Goal: Task Accomplishment & Management: Manage account settings

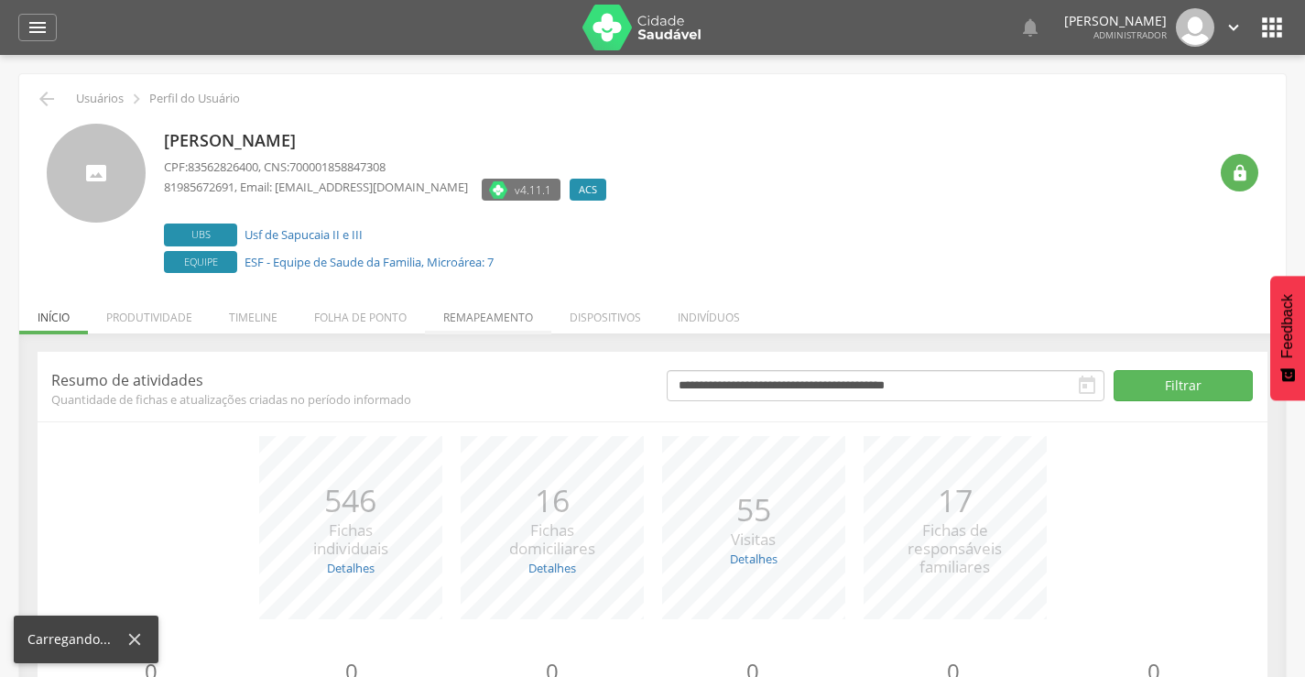
click at [467, 313] on li "Remapeamento" at bounding box center [488, 312] width 126 height 43
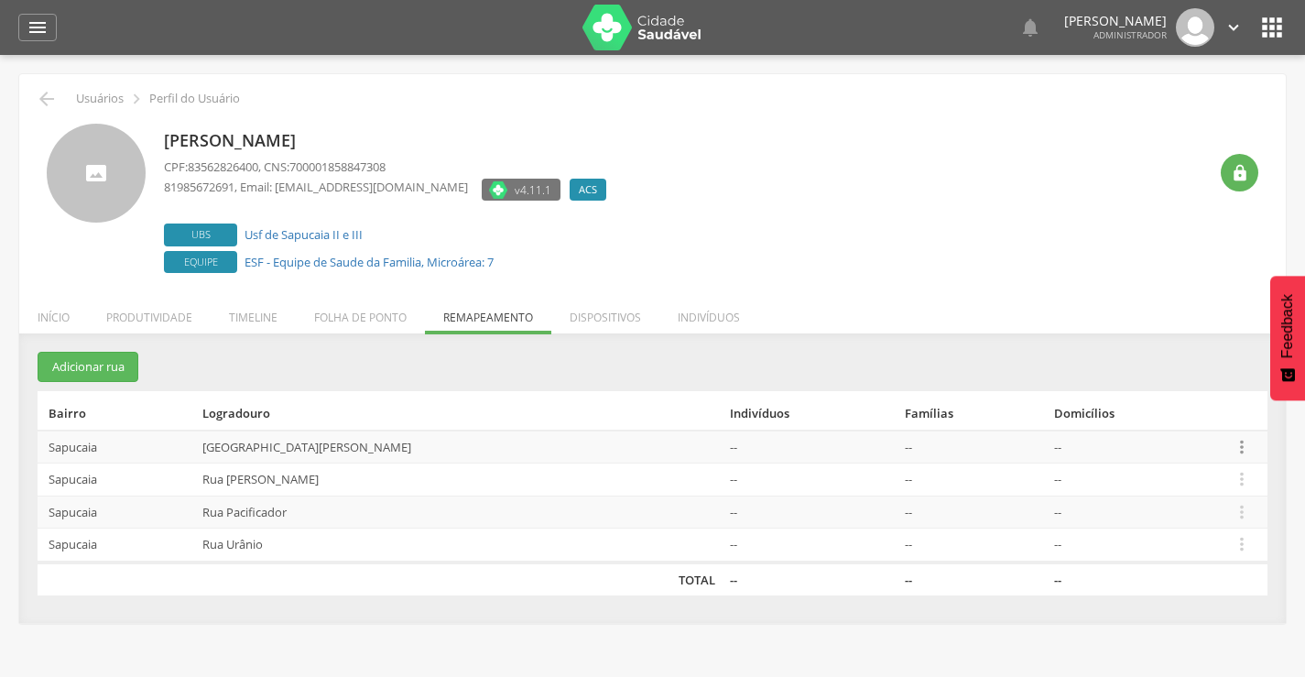
click at [1237, 444] on icon "" at bounding box center [1242, 447] width 20 height 20
click at [1178, 366] on link "Desalocar famílias" at bounding box center [1178, 374] width 145 height 23
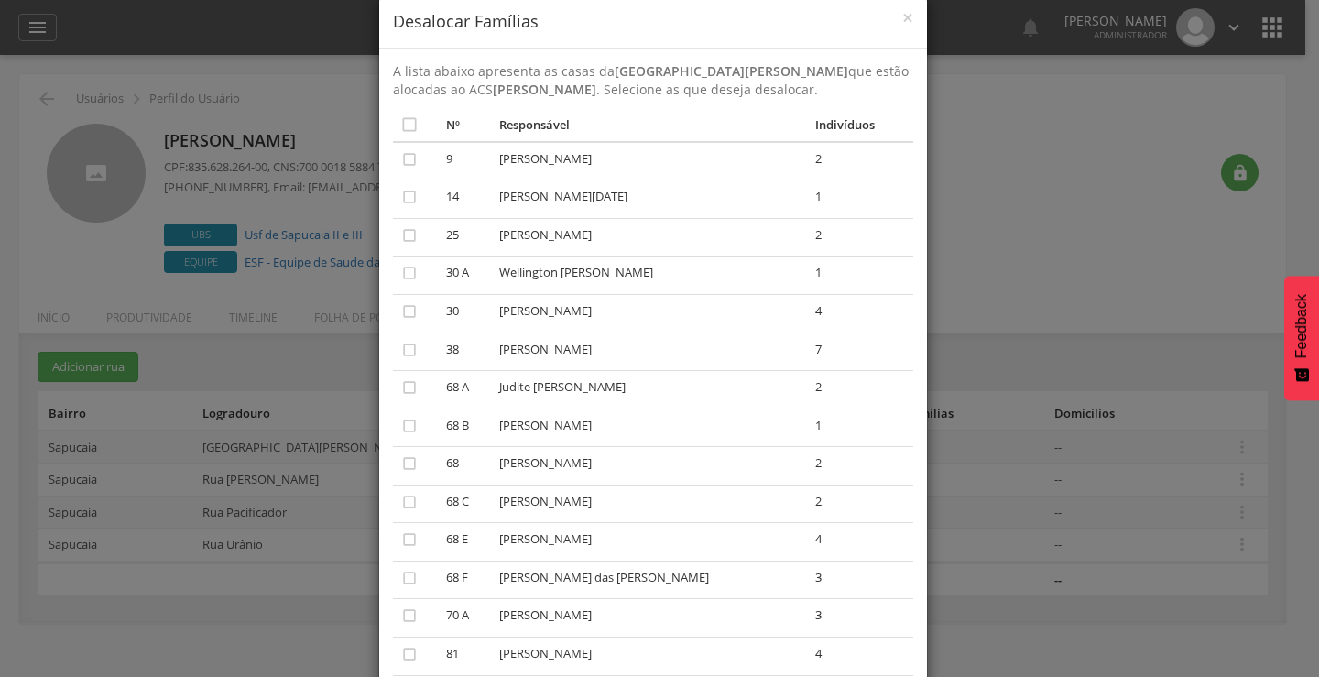
scroll to position [26, 0]
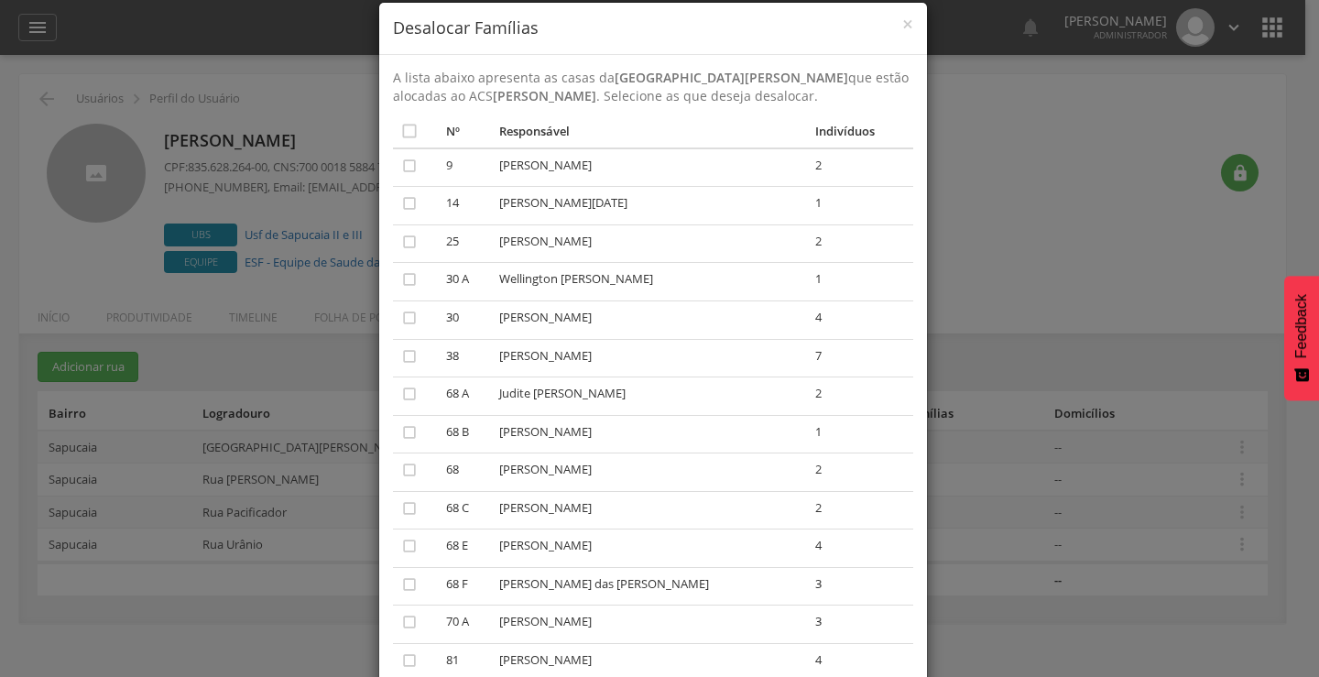
click at [1290, 58] on div "× Desalocar Famílias A lista abaixo apresenta as casas da [GEOGRAPHIC_DATA][PER…" at bounding box center [659, 338] width 1319 height 677
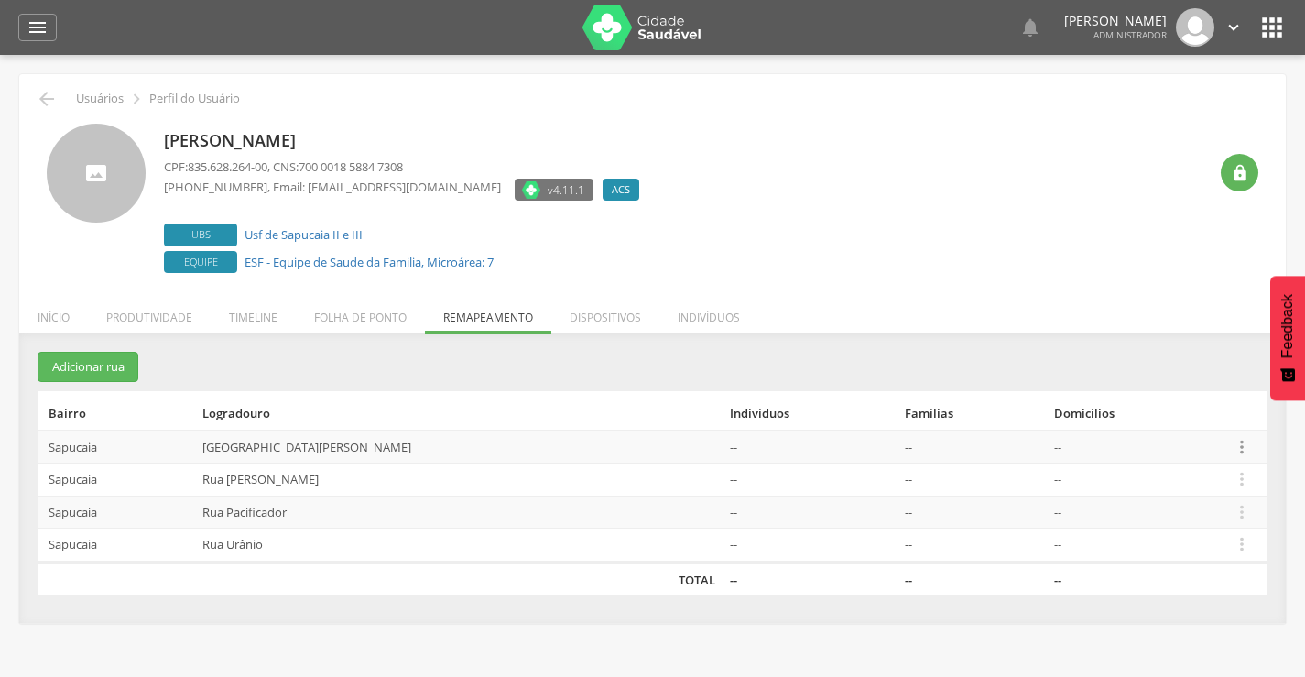
click at [1235, 445] on icon "" at bounding box center [1242, 447] width 20 height 20
click at [1168, 376] on link "Desalocar famílias" at bounding box center [1178, 374] width 145 height 23
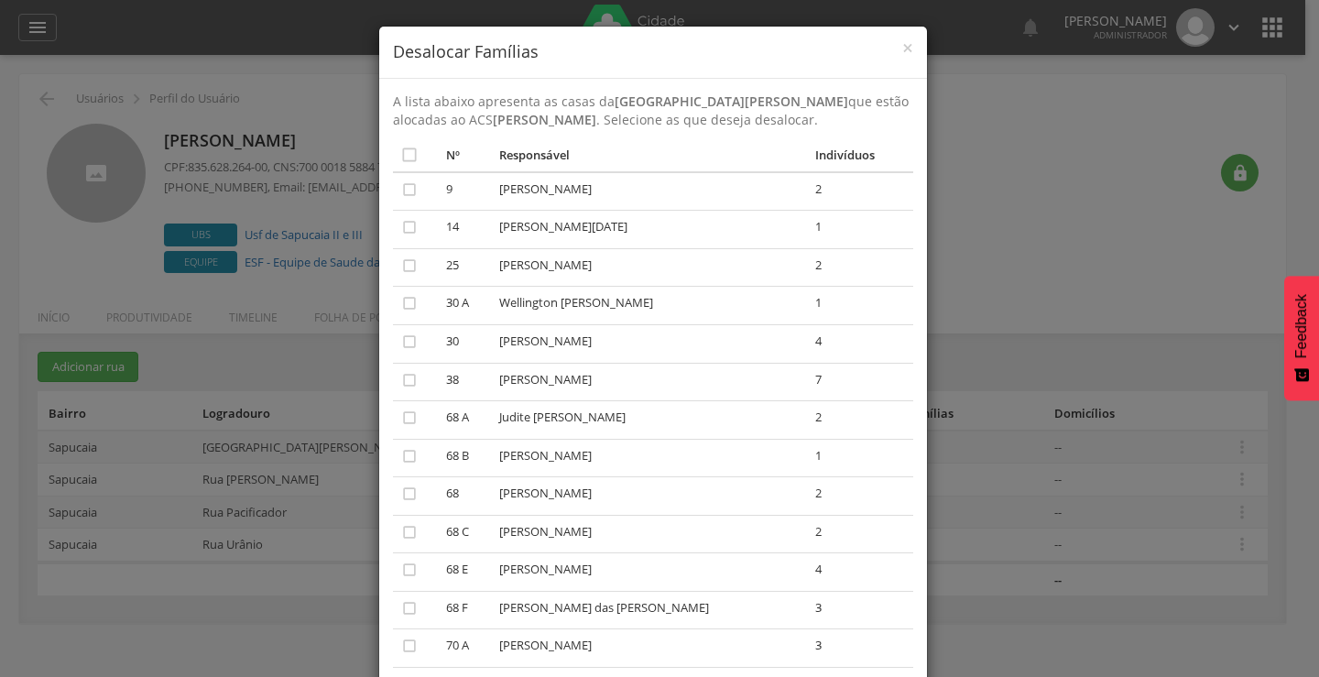
scroll to position [0, 0]
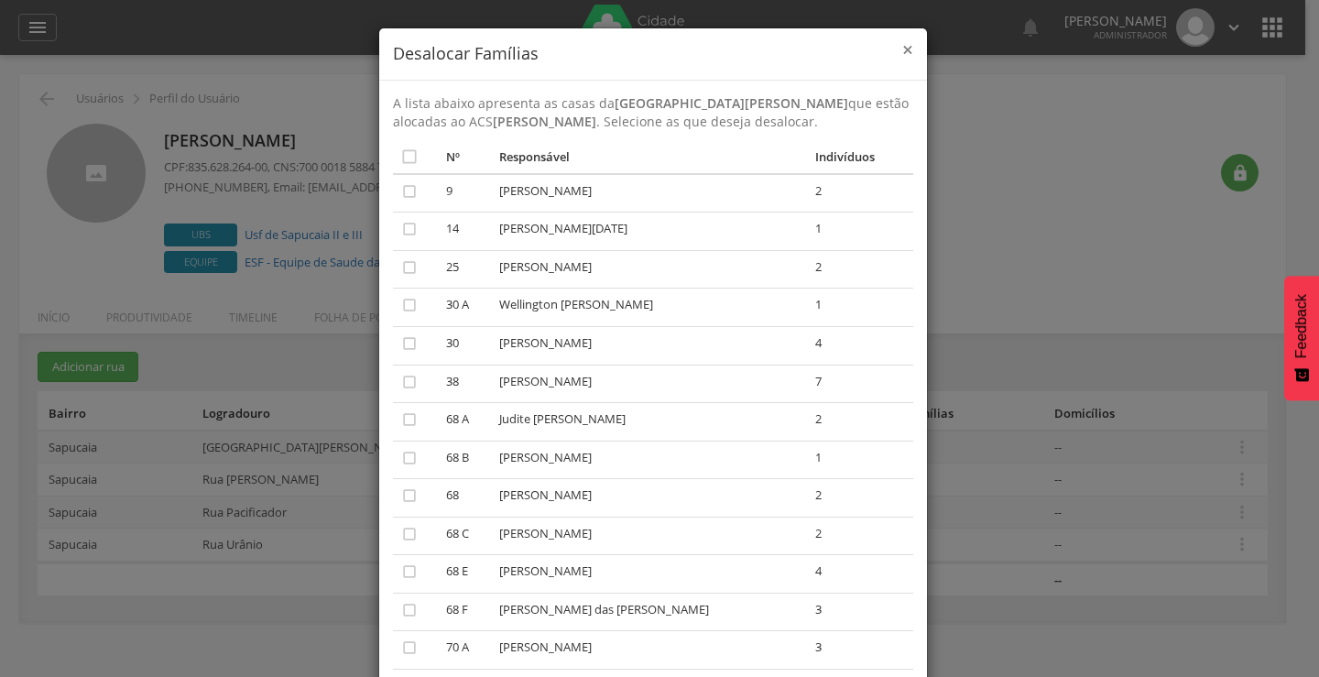
click at [902, 49] on span "×" at bounding box center [907, 50] width 11 height 26
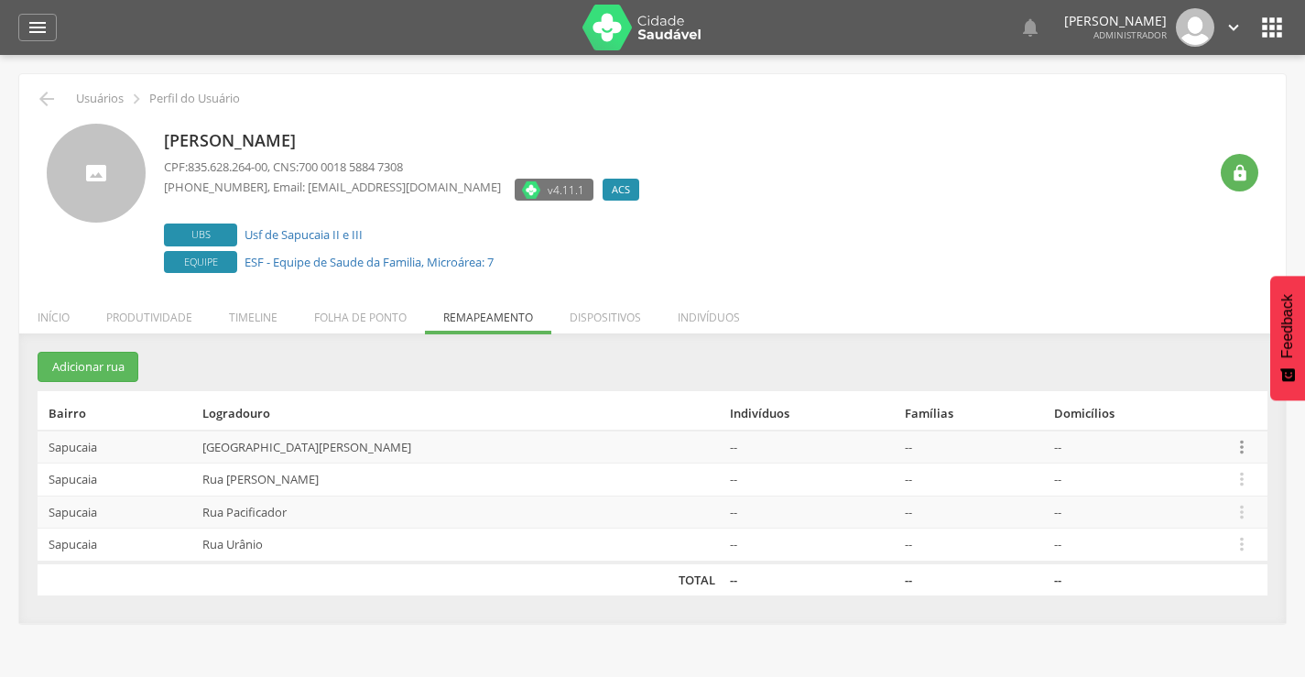
click at [1235, 448] on icon "" at bounding box center [1242, 447] width 20 height 20
click at [1141, 378] on link "Desalocar famílias" at bounding box center [1178, 374] width 145 height 23
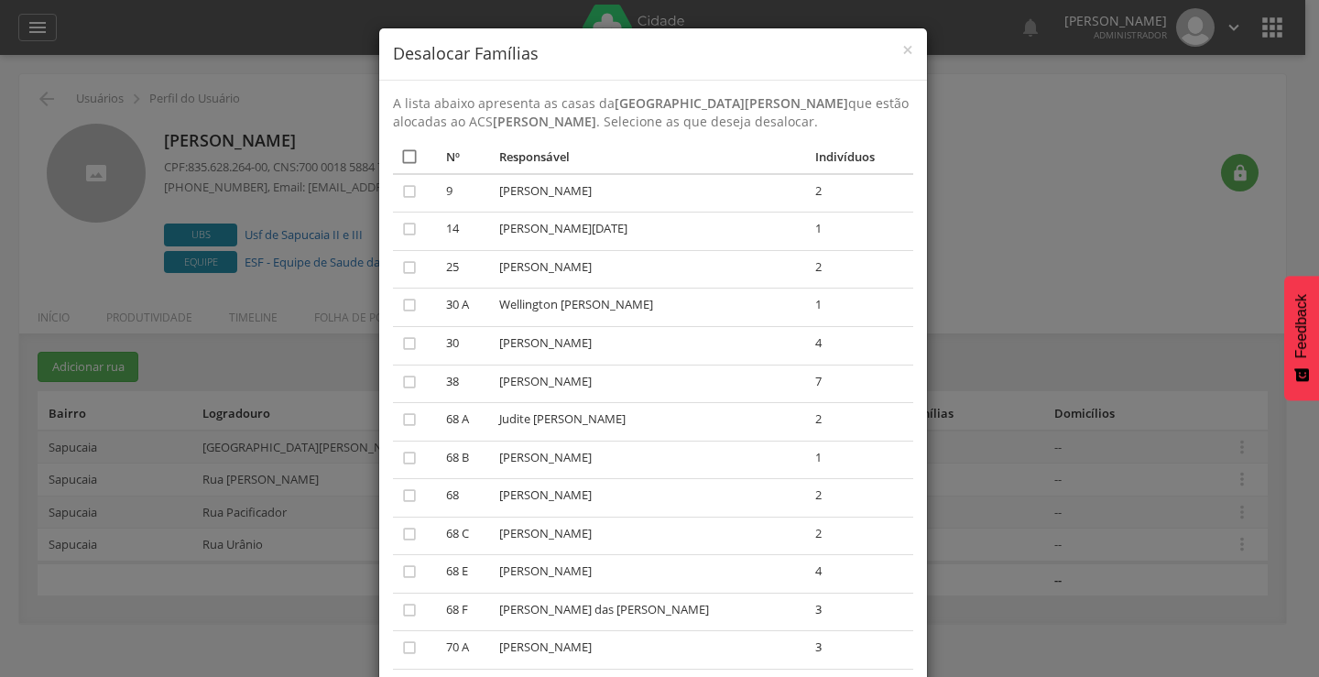
click at [400, 154] on icon "" at bounding box center [409, 156] width 18 height 18
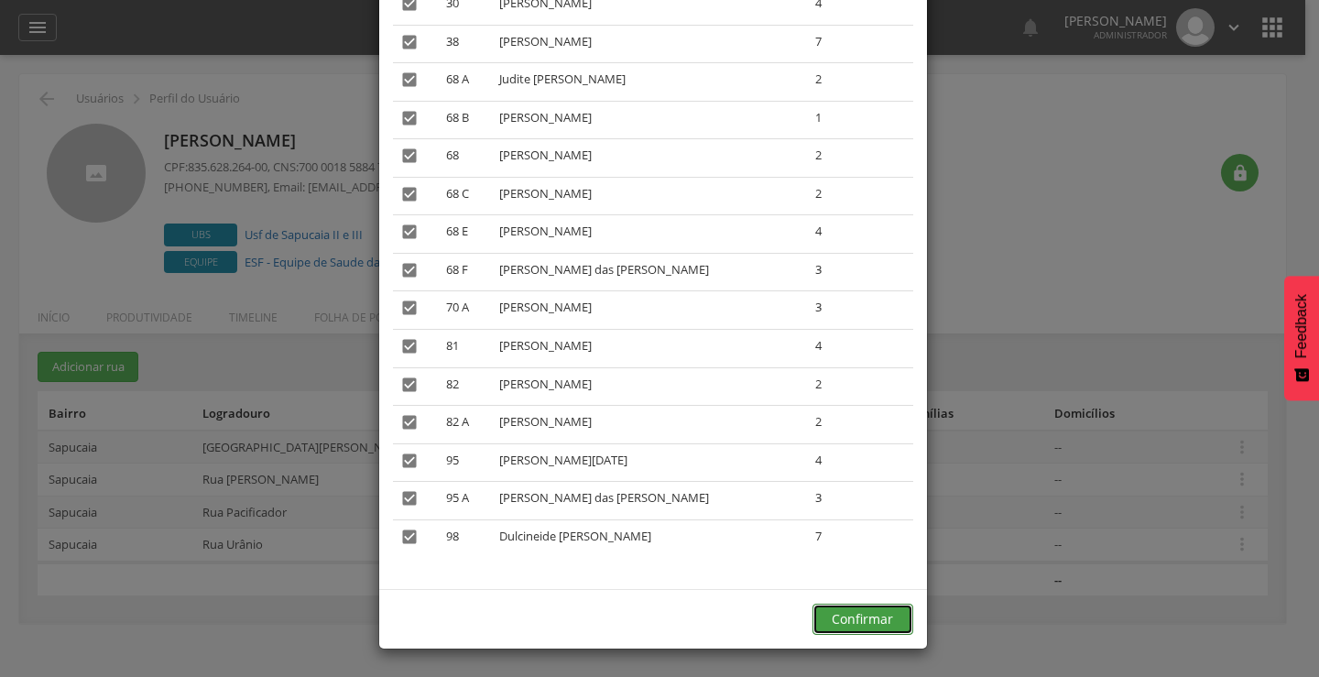
click at [877, 616] on button "Confirmar" at bounding box center [862, 619] width 101 height 31
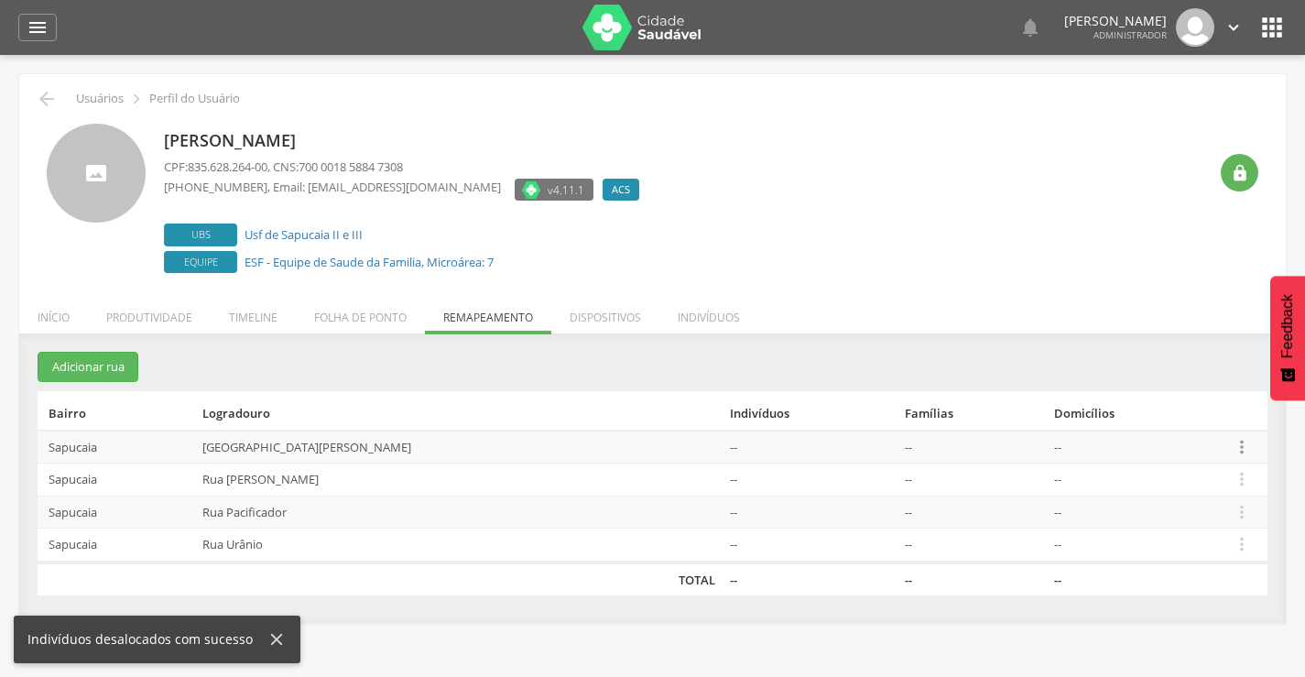
click at [1237, 444] on icon "" at bounding box center [1242, 447] width 20 height 20
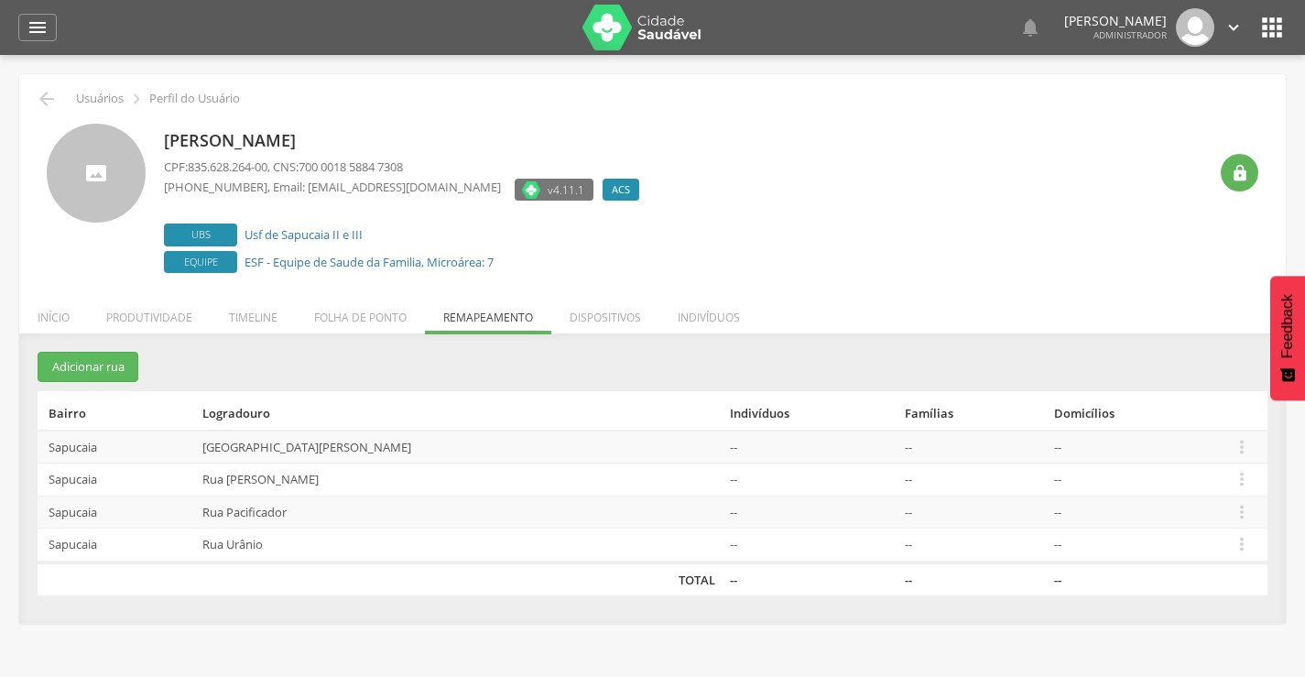
click at [1171, 374] on section "Adicionar rua Bairro Logradouro Indivíduos Famílias Domicílios [PERSON_NAME] --…" at bounding box center [653, 474] width 1230 height 244
click at [1232, 441] on icon "" at bounding box center [1242, 447] width 20 height 20
click at [1193, 377] on link "Desalocar famílias" at bounding box center [1178, 374] width 145 height 23
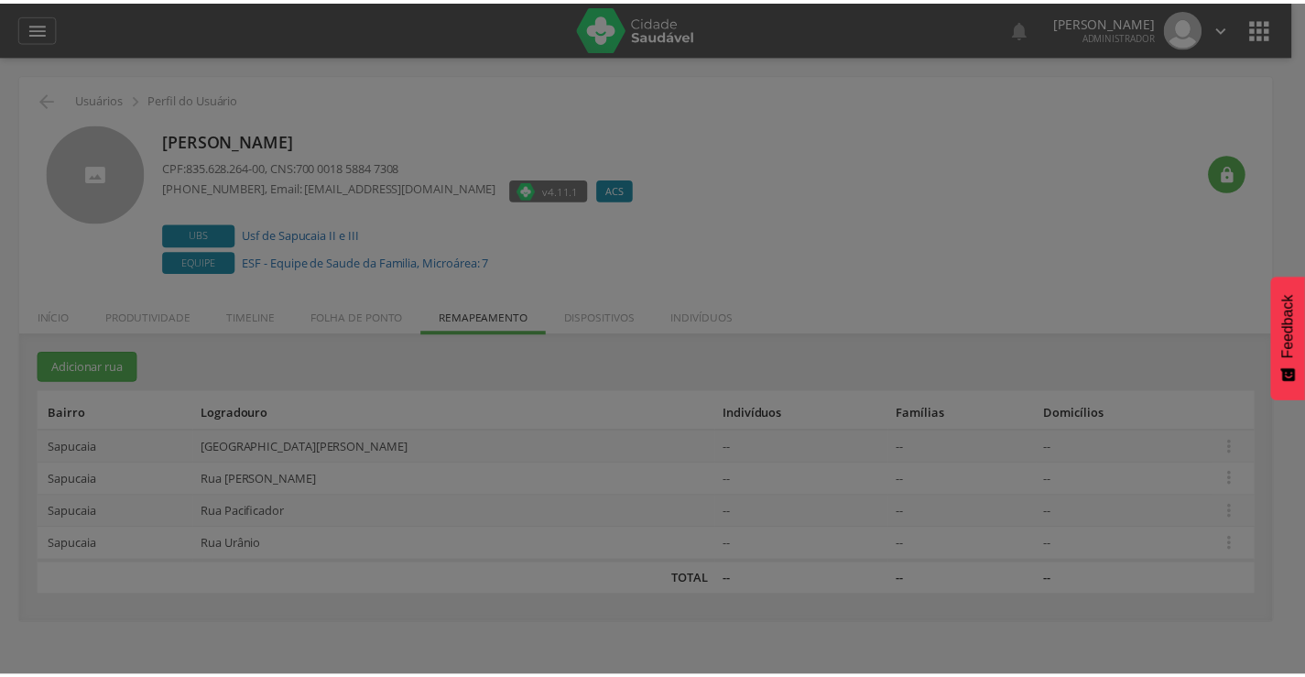
scroll to position [0, 0]
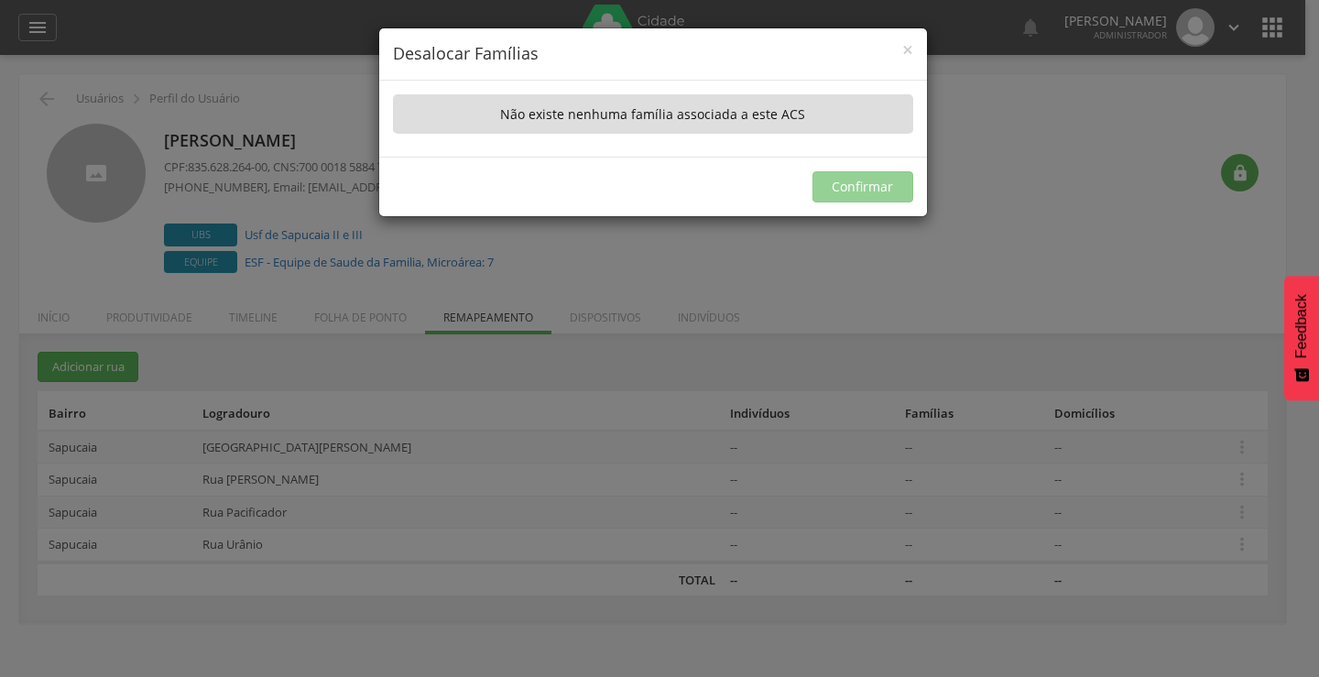
click at [1002, 296] on div "× Desalocar Famílias A lista abaixo apresenta as casas da [GEOGRAPHIC_DATA][PER…" at bounding box center [659, 338] width 1319 height 677
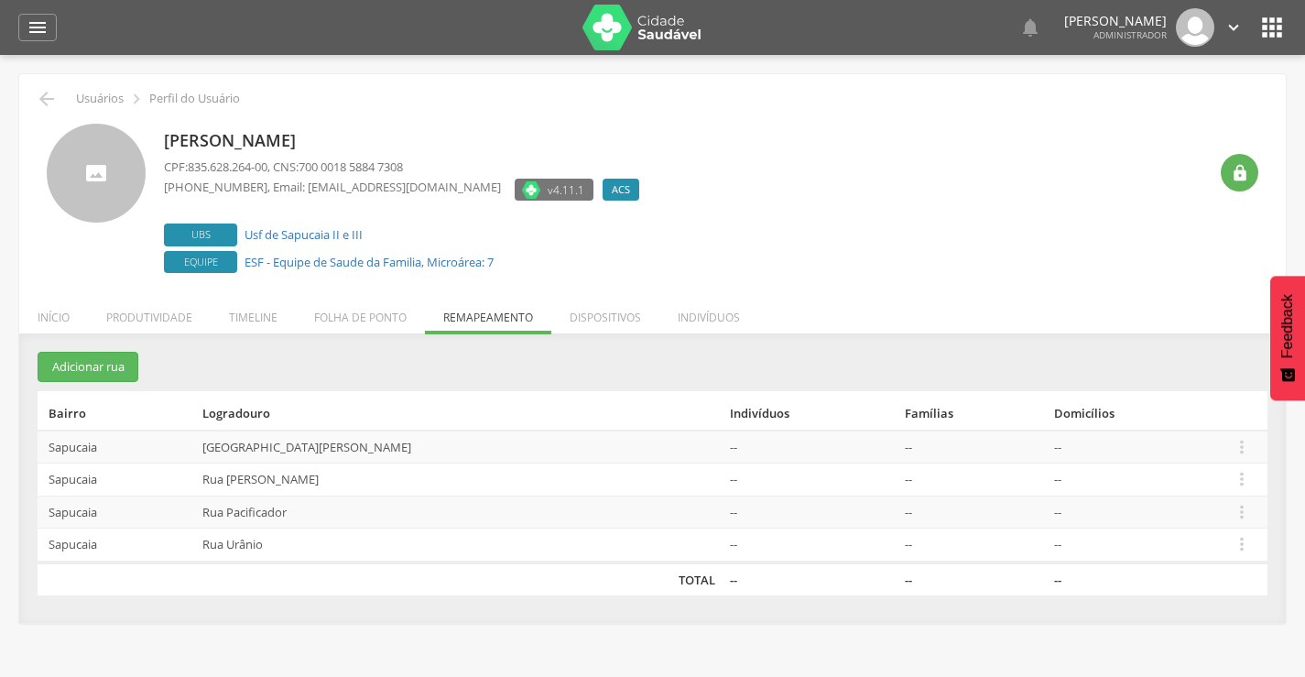
click at [1274, 23] on icon "" at bounding box center [1272, 27] width 29 height 29
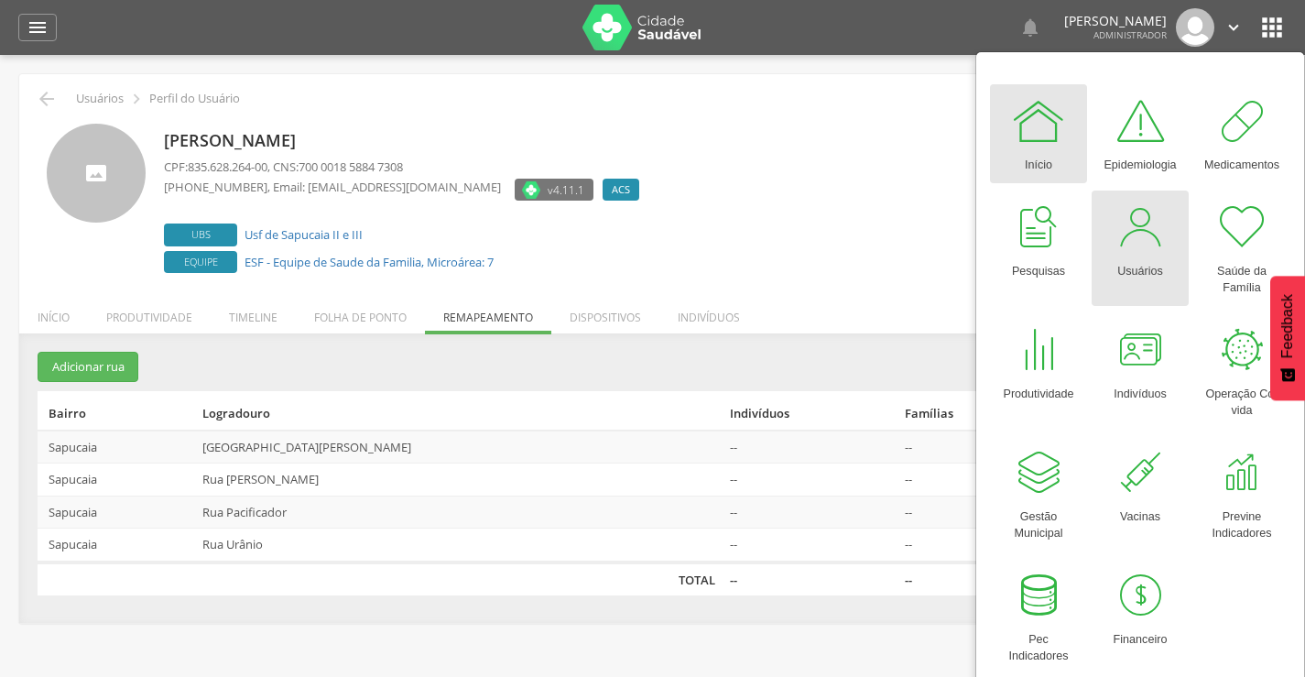
click at [1141, 258] on div "Usuários" at bounding box center [1140, 268] width 46 height 26
